Goal: Task Accomplishment & Management: Manage account settings

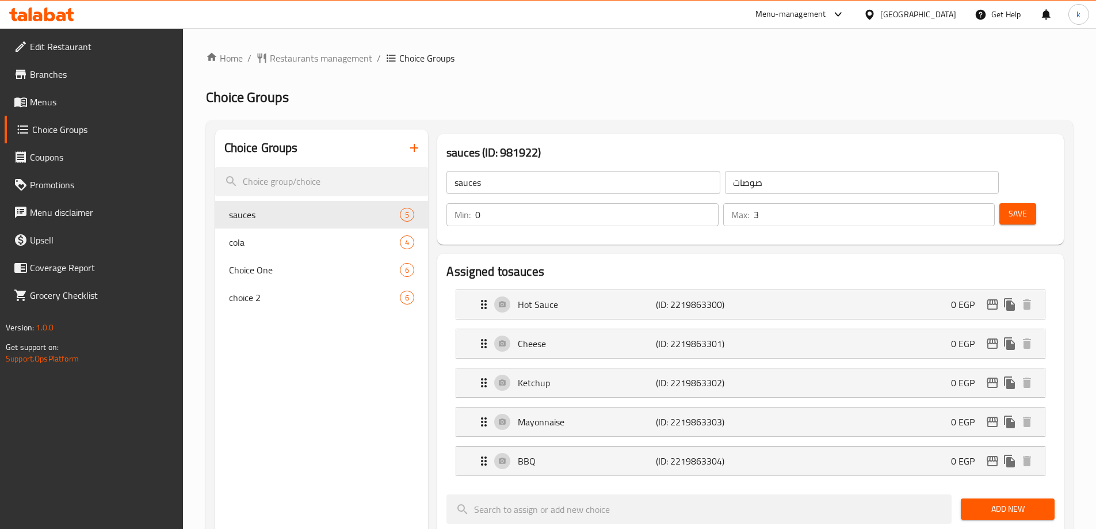
click at [324, 49] on div "Home / Restaurants management / Choice Groups Choice Groups Choice Groups sauce…" at bounding box center [639, 522] width 913 height 988
click at [324, 55] on span "Restaurants management" at bounding box center [321, 58] width 102 height 14
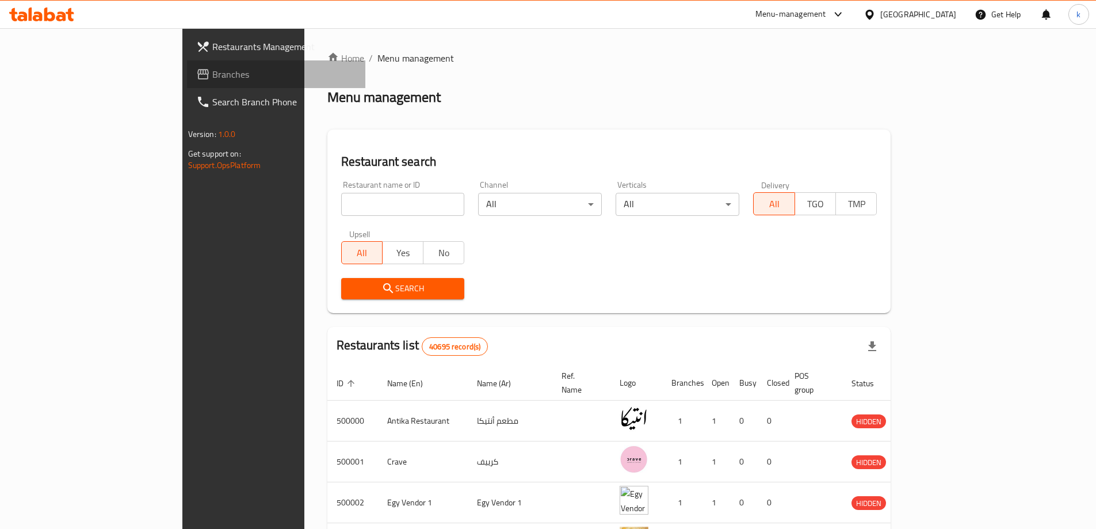
click at [212, 73] on span "Branches" at bounding box center [284, 74] width 144 height 14
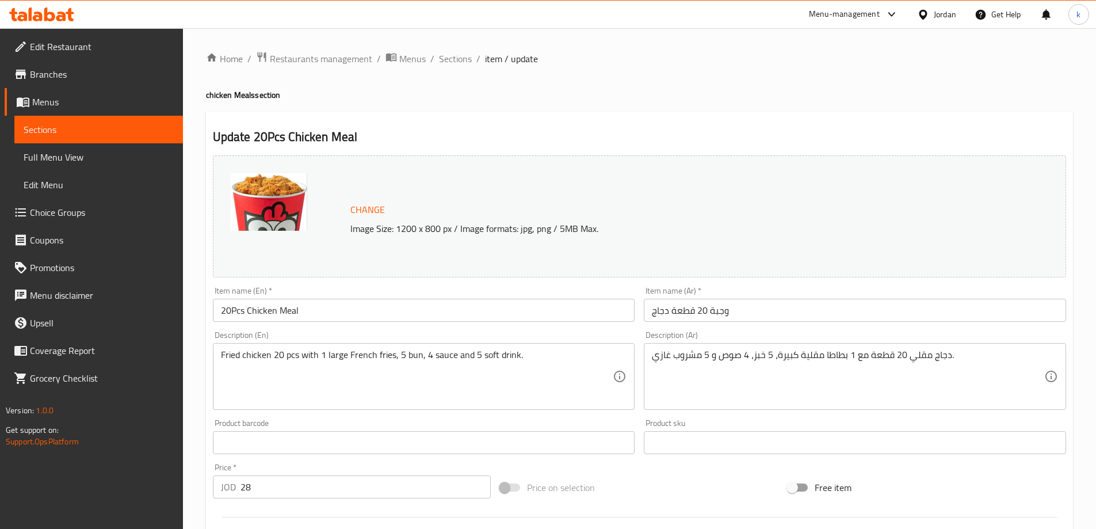
scroll to position [58, 0]
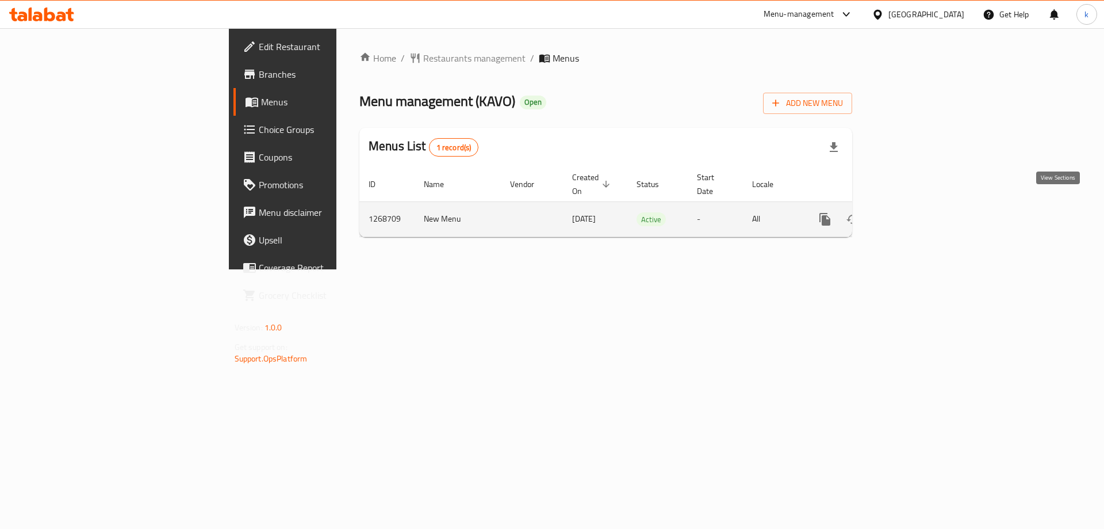
click at [922, 205] on link "enhanced table" at bounding box center [908, 219] width 28 height 28
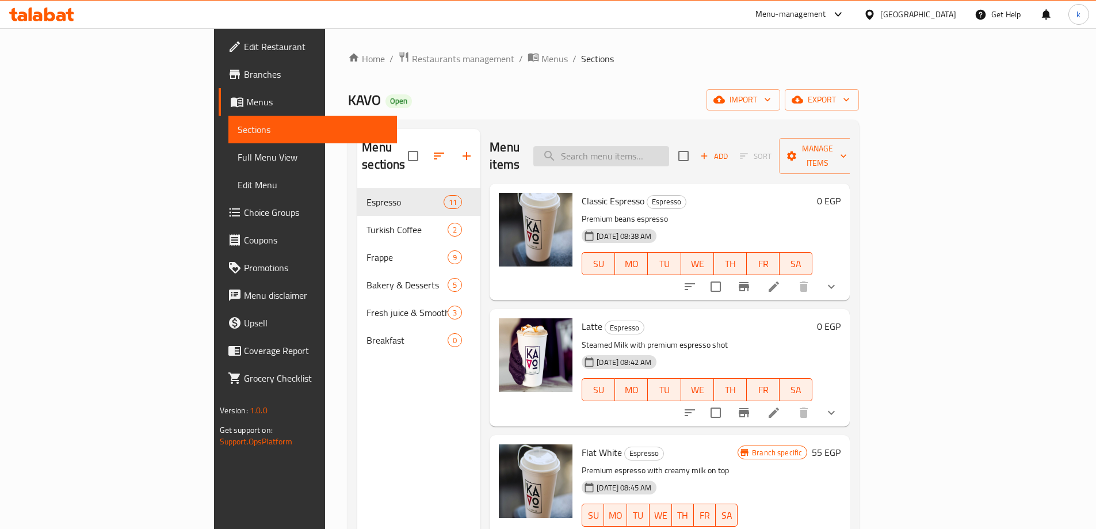
click at [669, 154] on input "search" at bounding box center [601, 156] width 136 height 20
paste input "Latte"
type input "Latte"
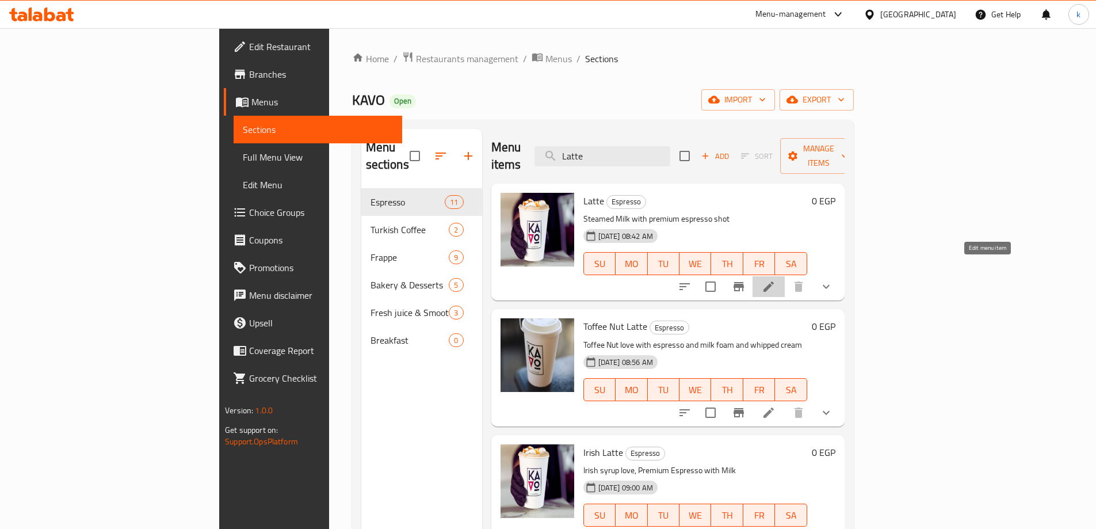
click at [775, 280] on icon at bounding box center [768, 287] width 14 height 14
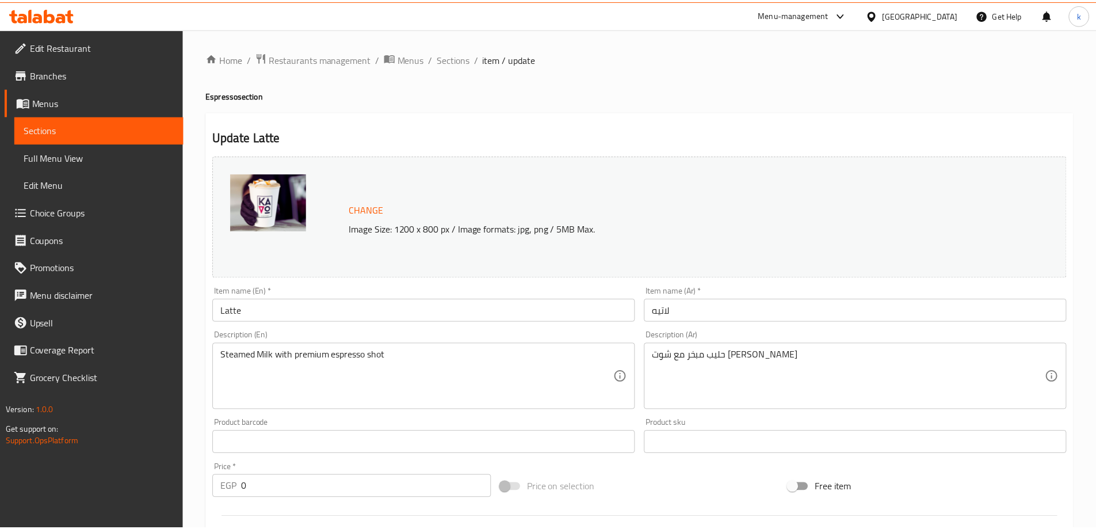
scroll to position [293, 0]
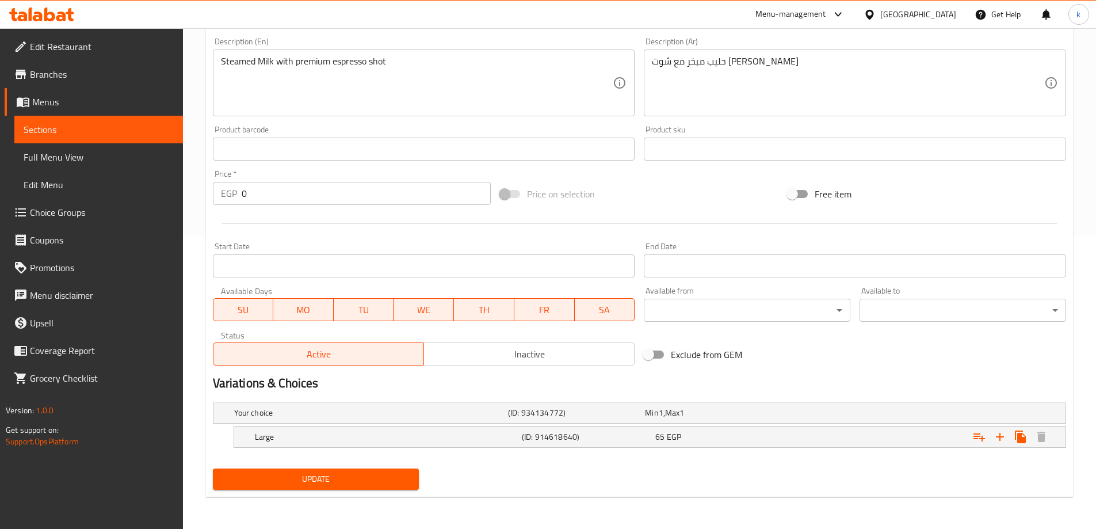
drag, startPoint x: 950, startPoint y: 373, endPoint x: 885, endPoint y: 367, distance: 65.8
click at [950, 373] on div "Variations & Choices" at bounding box center [639, 383] width 862 height 26
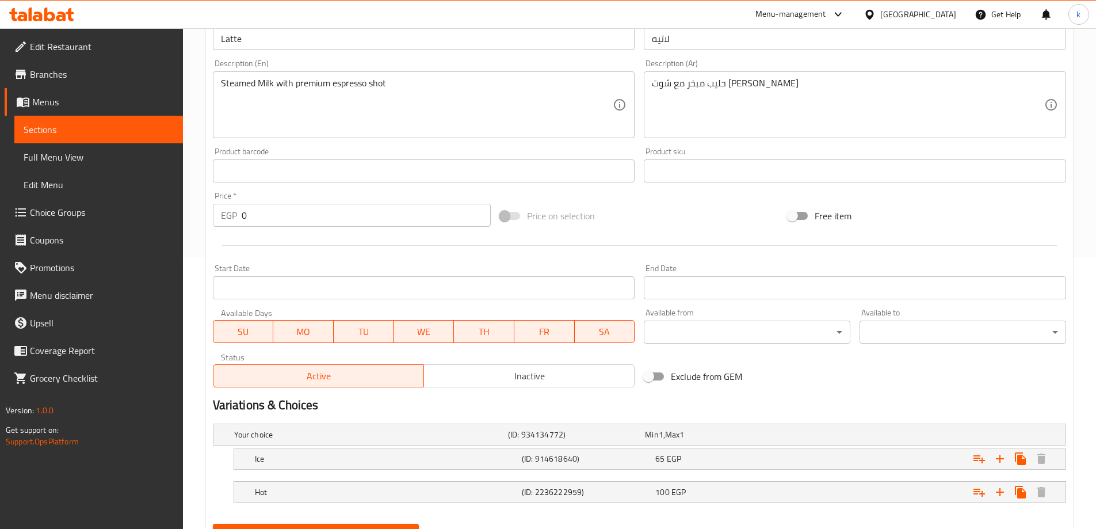
scroll to position [327, 0]
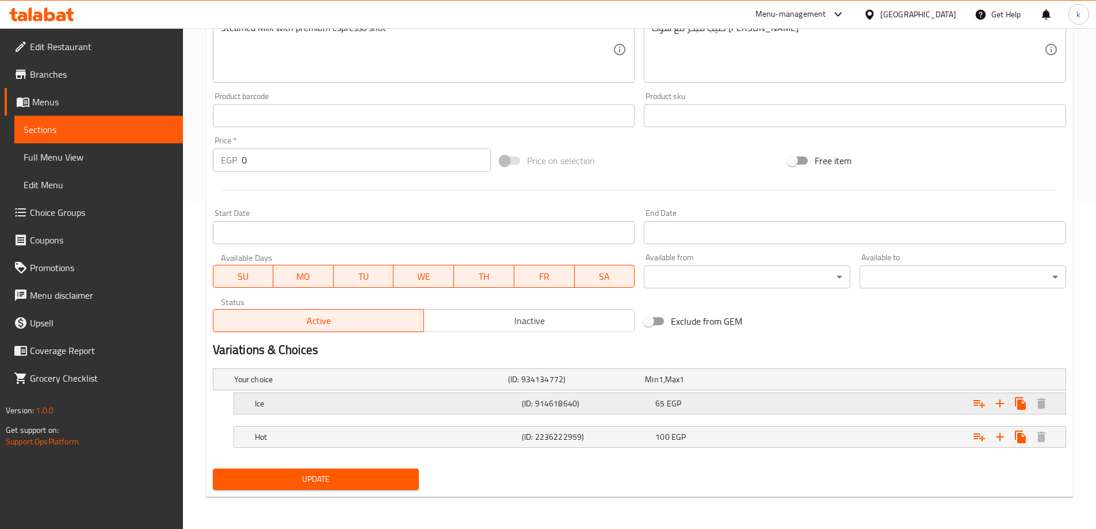
click at [527, 385] on h5 "(ID: 914618640)" at bounding box center [574, 379] width 132 height 12
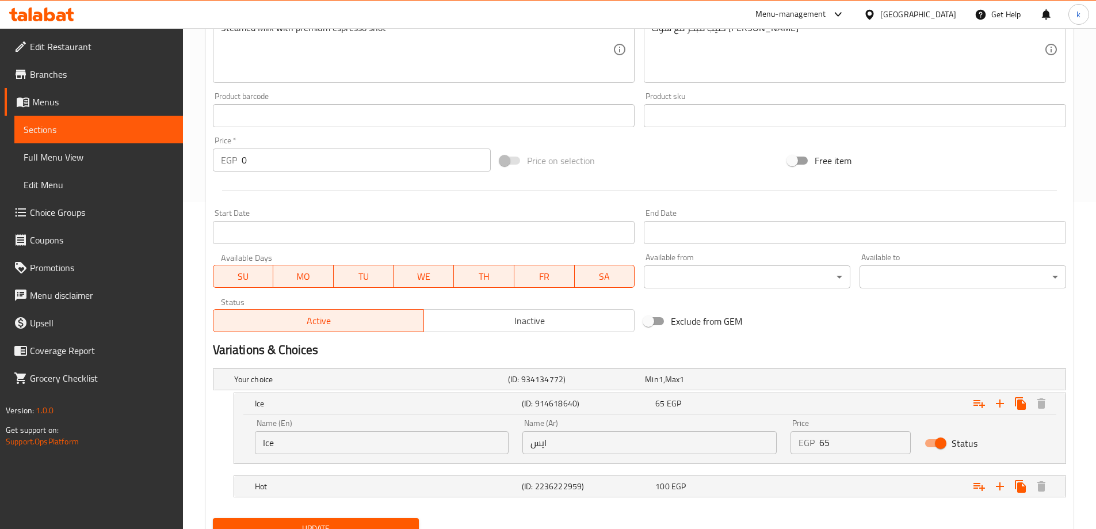
click at [553, 499] on nav at bounding box center [639, 503] width 853 height 9
click at [554, 385] on h5 "(ID: 2236222959)" at bounding box center [574, 379] width 132 height 12
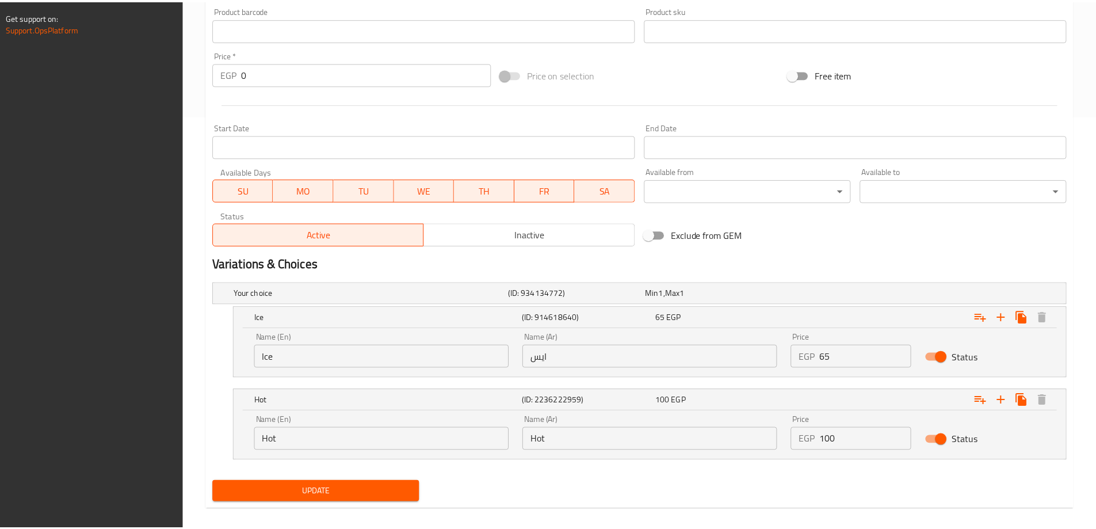
scroll to position [426, 0]
